Goal: Task Accomplishment & Management: Use online tool/utility

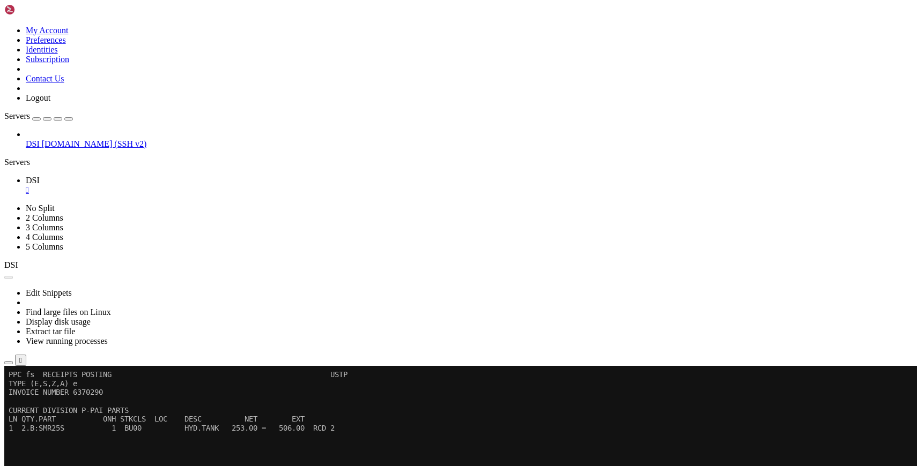
scroll to position [1, 0]
click at [47, 396] on button "Reconnect" at bounding box center [25, 401] width 43 height 11
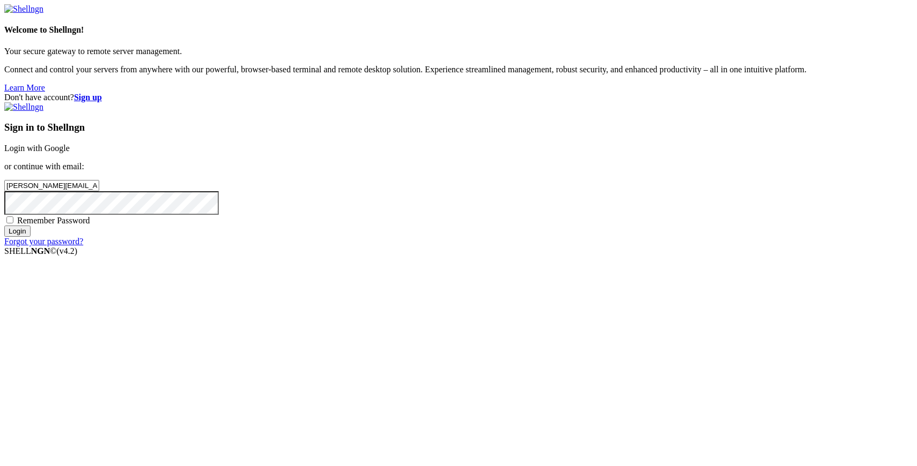
click at [31, 237] on input "Login" at bounding box center [17, 231] width 26 height 11
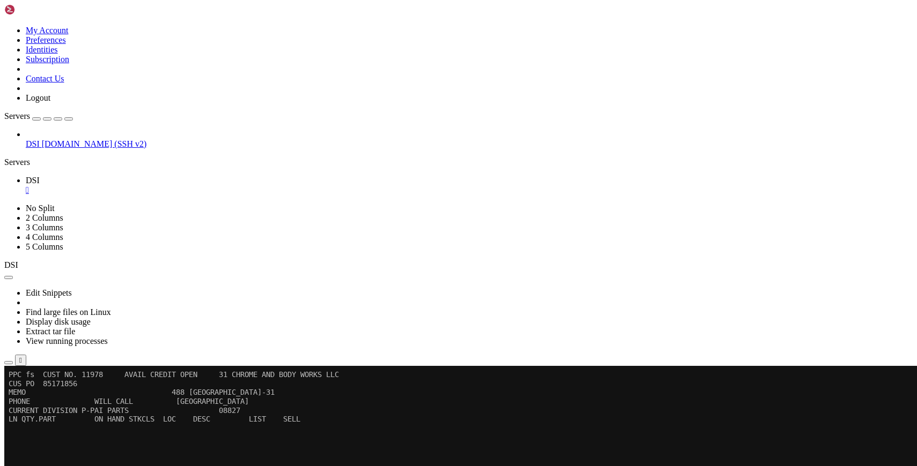
click at [69, 119] on icon "button" at bounding box center [69, 119] width 0 height 0
click at [233, 464] on x-row at bounding box center [454, 463] width 891 height 9
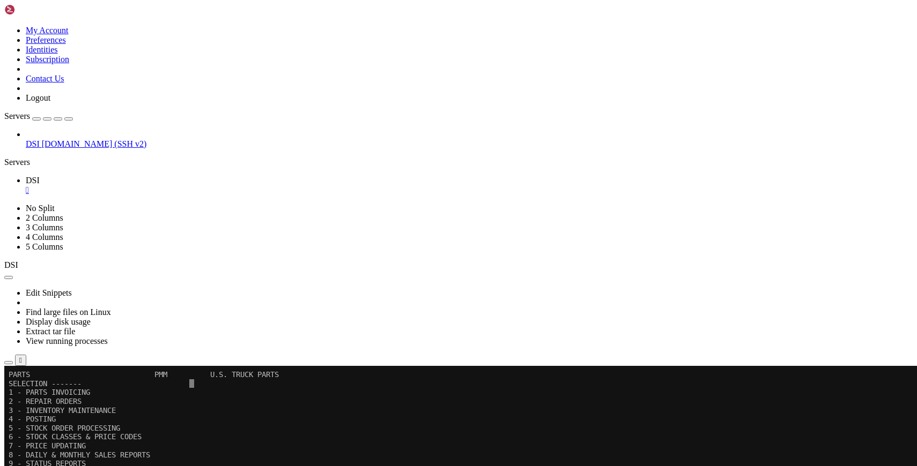
click at [250, 462] on x-row "9 - STATUS REPORTS" at bounding box center [454, 463] width 891 height 9
click at [225, 458] on x-row "8 - DAILY & MONTHLY SALES REPORTS" at bounding box center [454, 455] width 891 height 9
